Goal: Browse casually

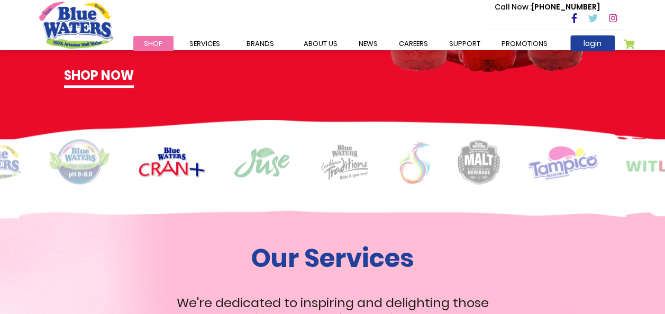
scroll to position [746, 0]
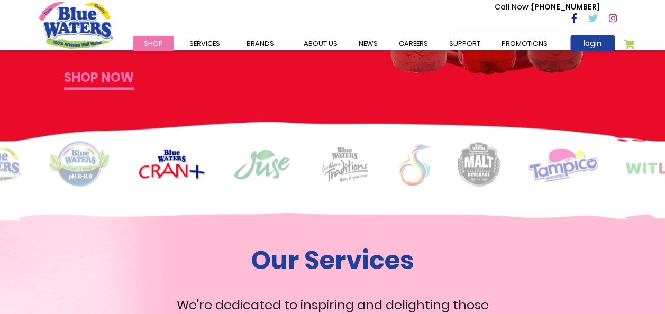
click at [102, 74] on link "Shop now" at bounding box center [99, 79] width 70 height 22
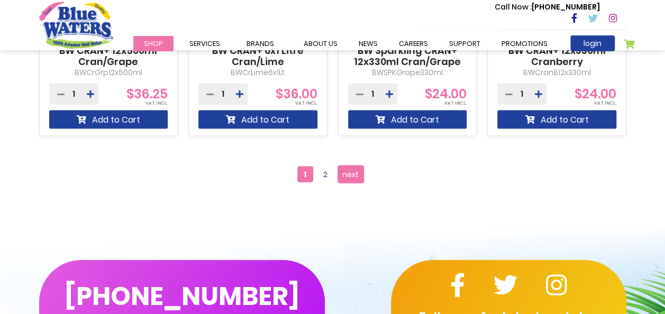
scroll to position [1114, 0]
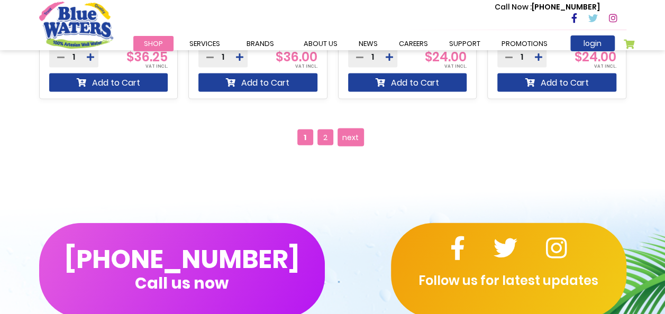
click at [329, 132] on span "2" at bounding box center [325, 138] width 16 height 16
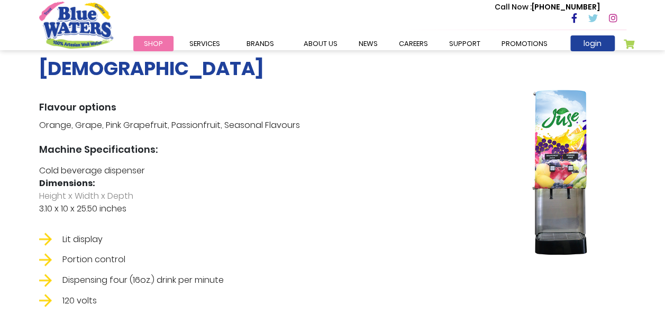
scroll to position [769, 0]
click at [170, 178] on div "Juse Flavour options Orange, Grape, Pink Grapefruit, Passionfruit, Seasonal Fla…" at bounding box center [257, 222] width 436 height 331
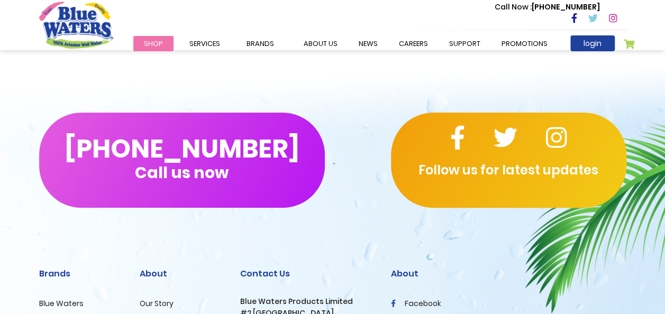
scroll to position [2044, 0]
